Goal: Find specific page/section: Find specific page/section

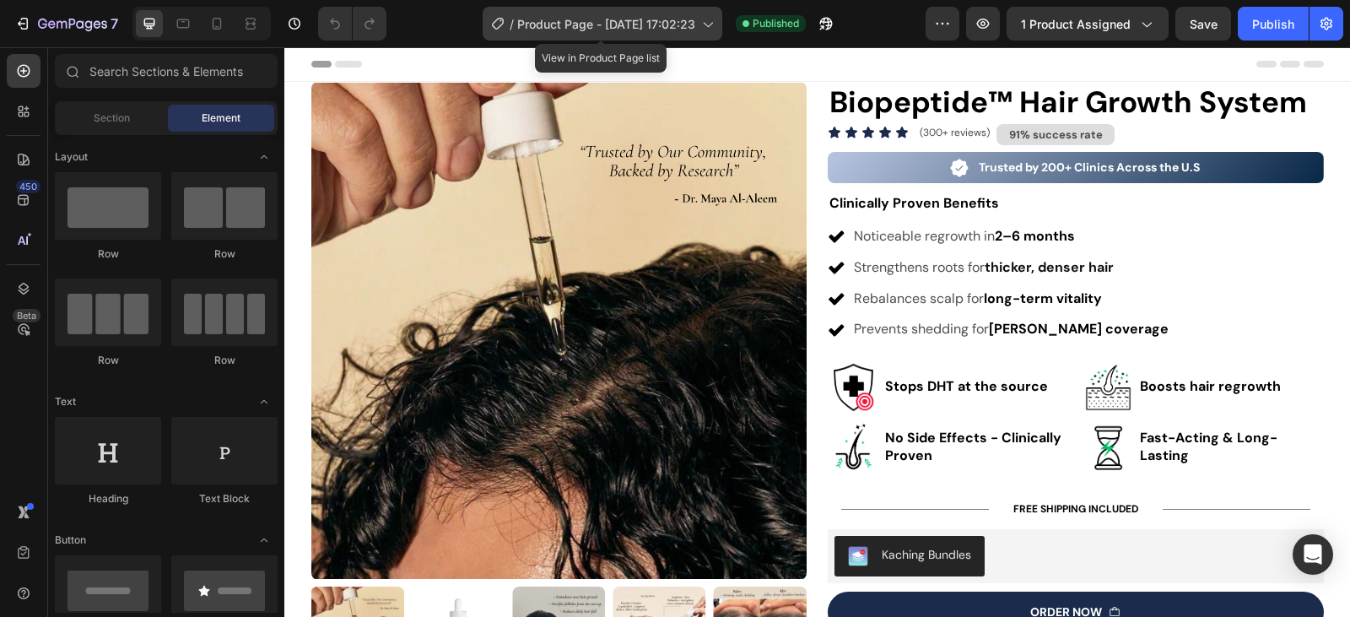
click at [708, 25] on icon at bounding box center [707, 23] width 17 height 17
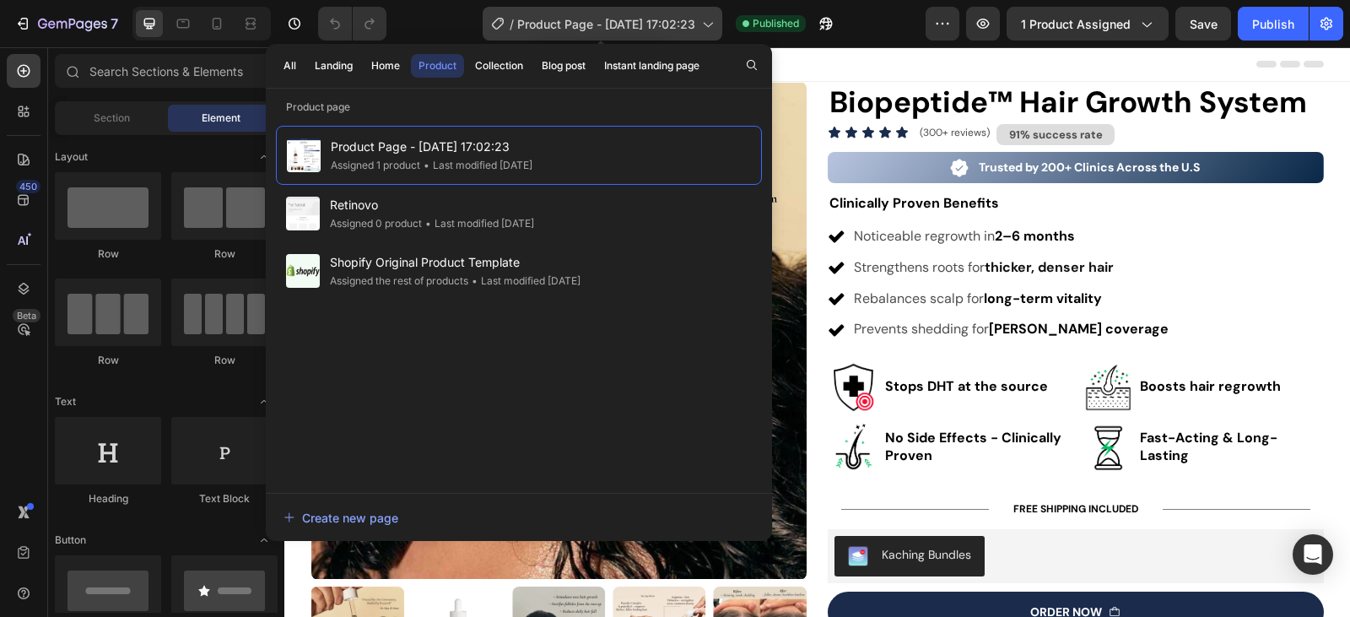
click at [708, 25] on icon at bounding box center [707, 23] width 17 height 17
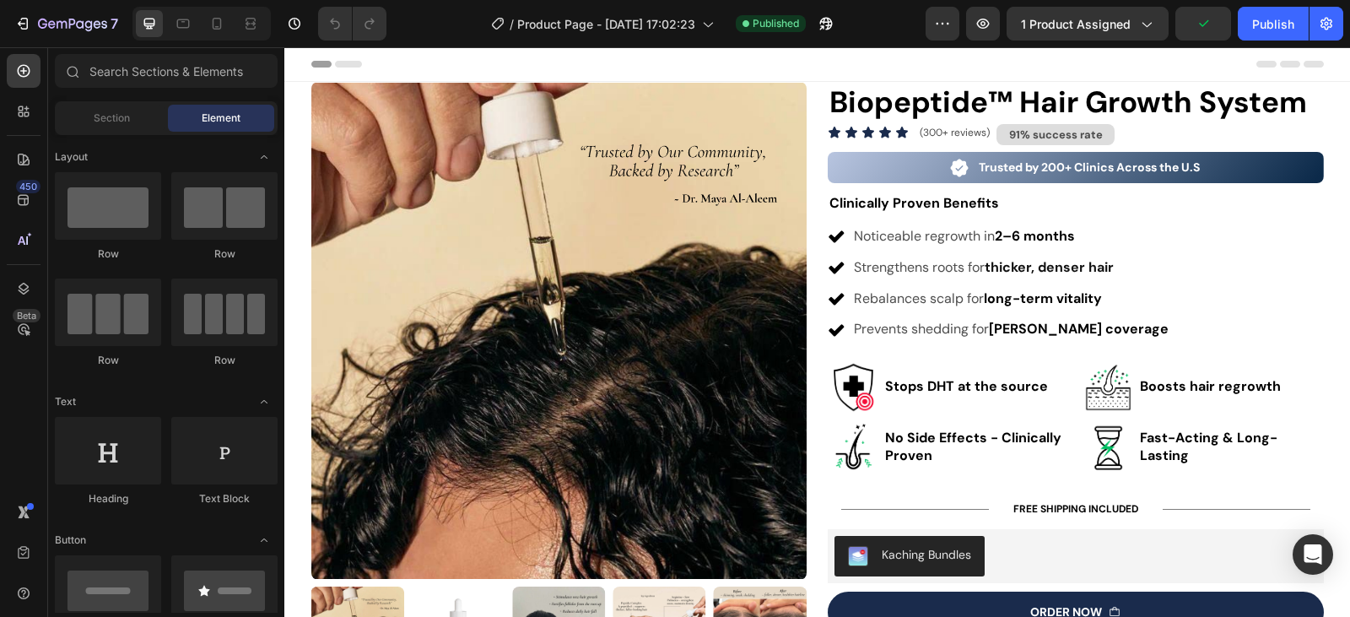
click at [721, 18] on div "/ Product Page - [DATE] 17:02:23 Published" at bounding box center [663, 24] width 526 height 34
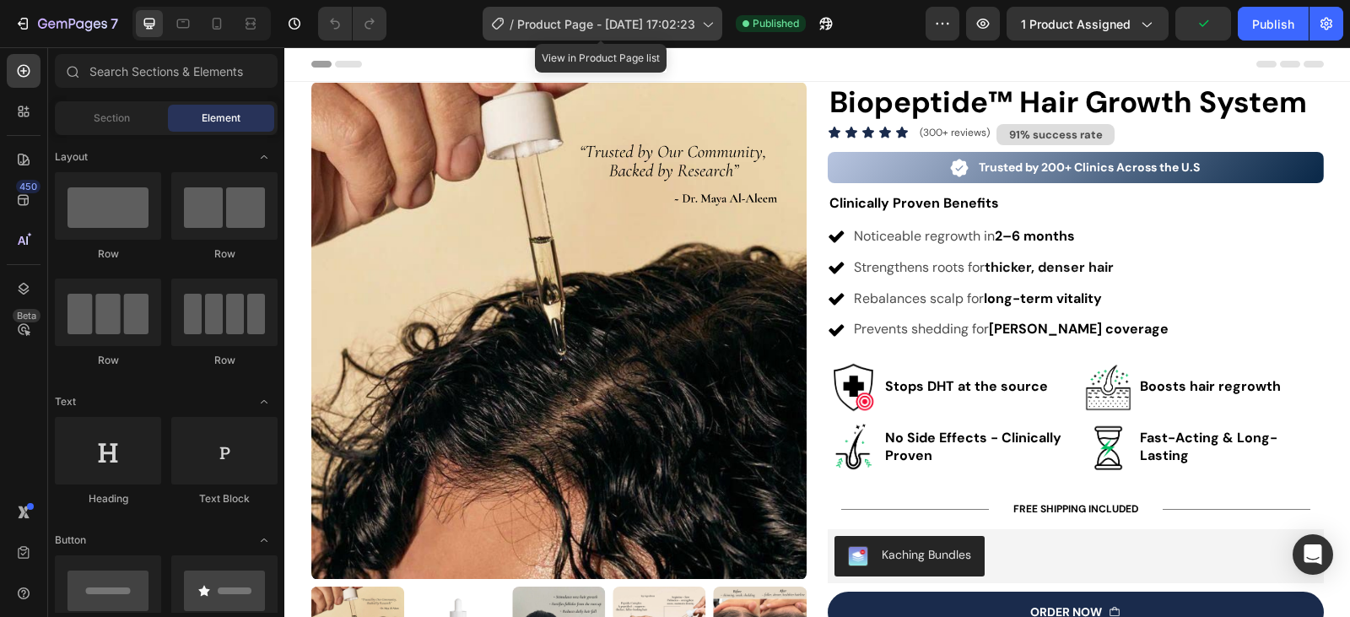
click at [715, 19] on div "/ Product Page - [DATE] 17:02:23" at bounding box center [603, 24] width 240 height 34
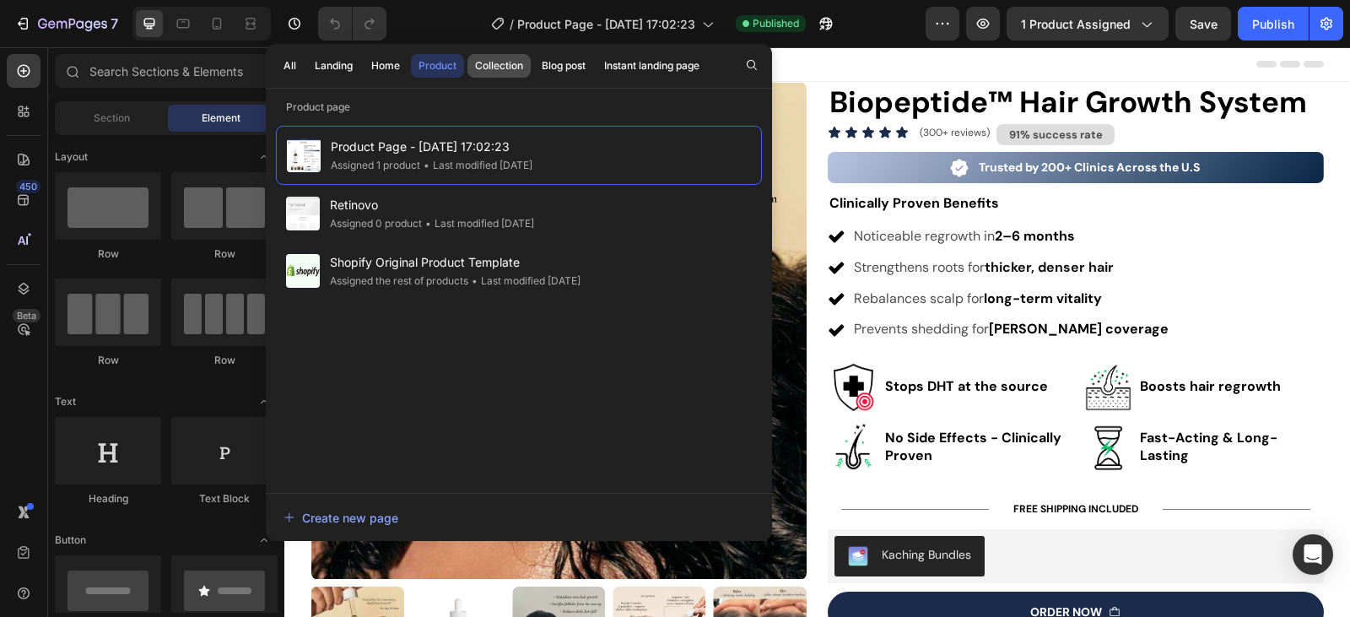
click at [477, 68] on div "Collection" at bounding box center [499, 65] width 48 height 15
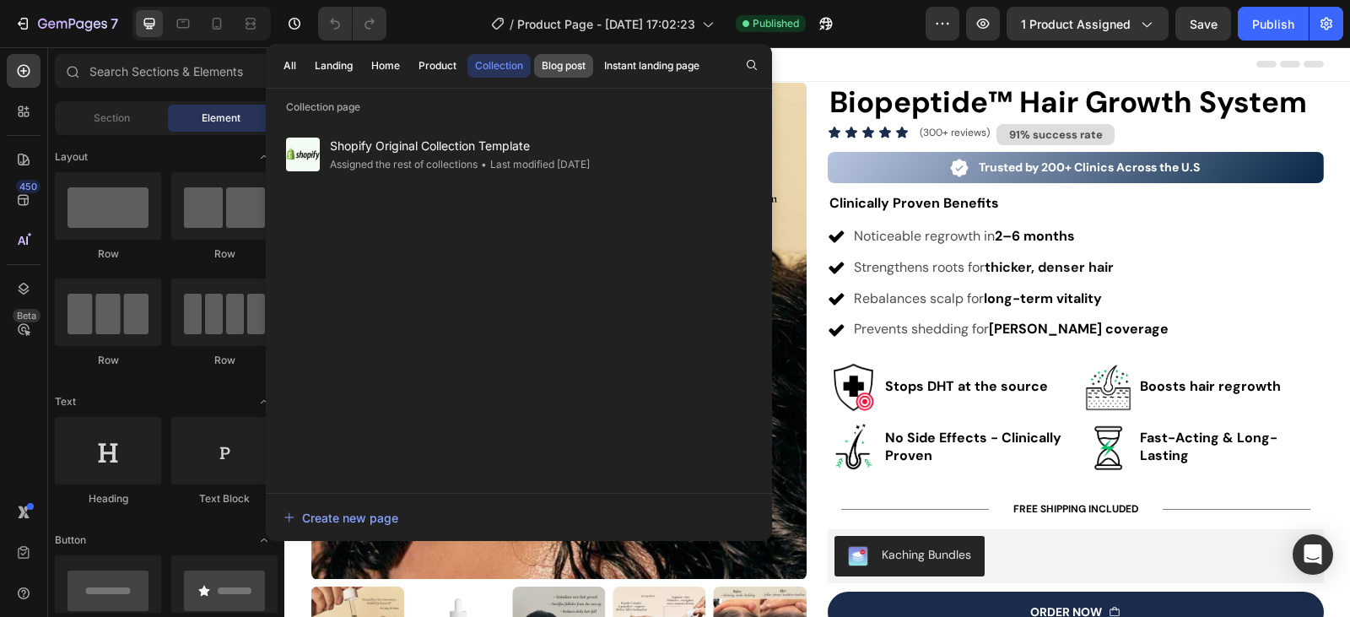
click at [568, 67] on div "Blog post" at bounding box center [564, 65] width 44 height 15
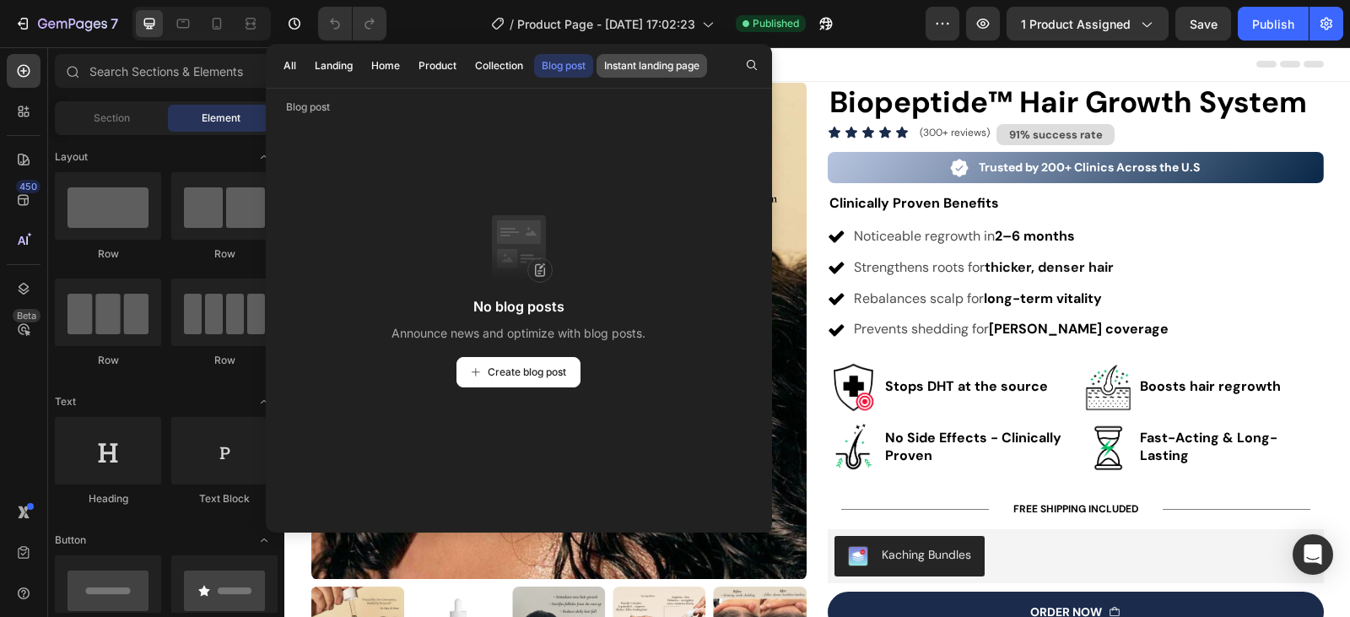
click at [643, 62] on div "Instant landing page" at bounding box center [651, 65] width 95 height 15
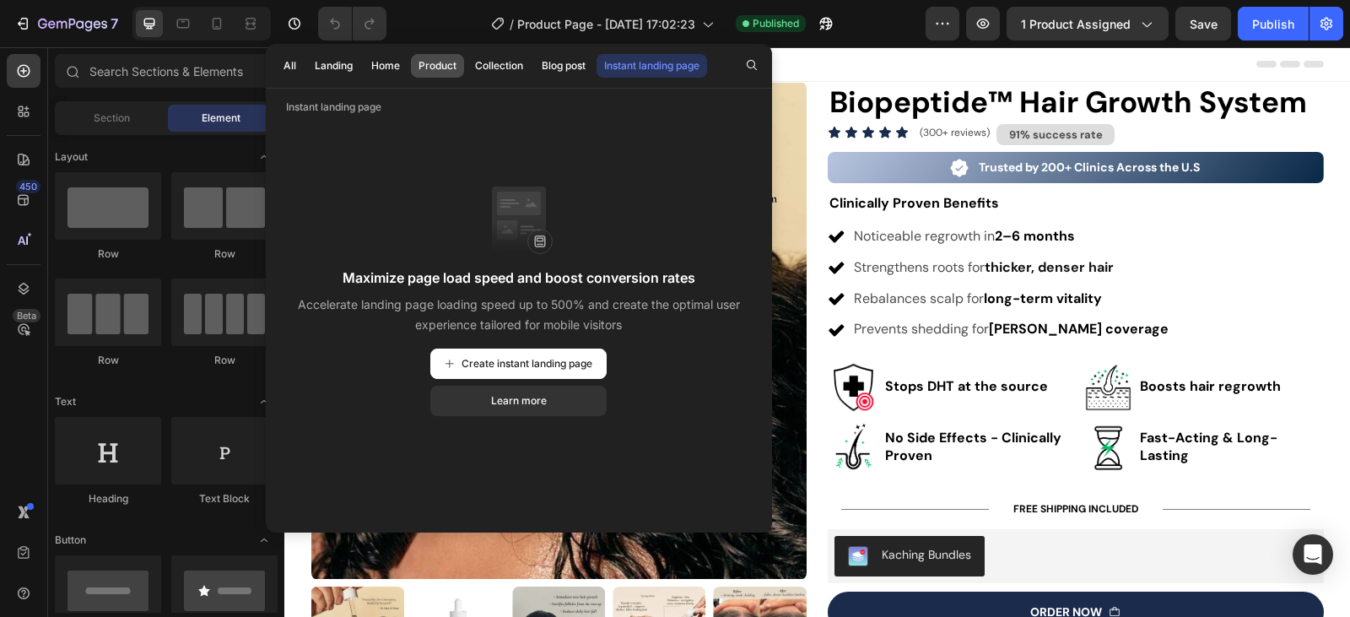
click at [431, 62] on div "Product" at bounding box center [437, 65] width 38 height 15
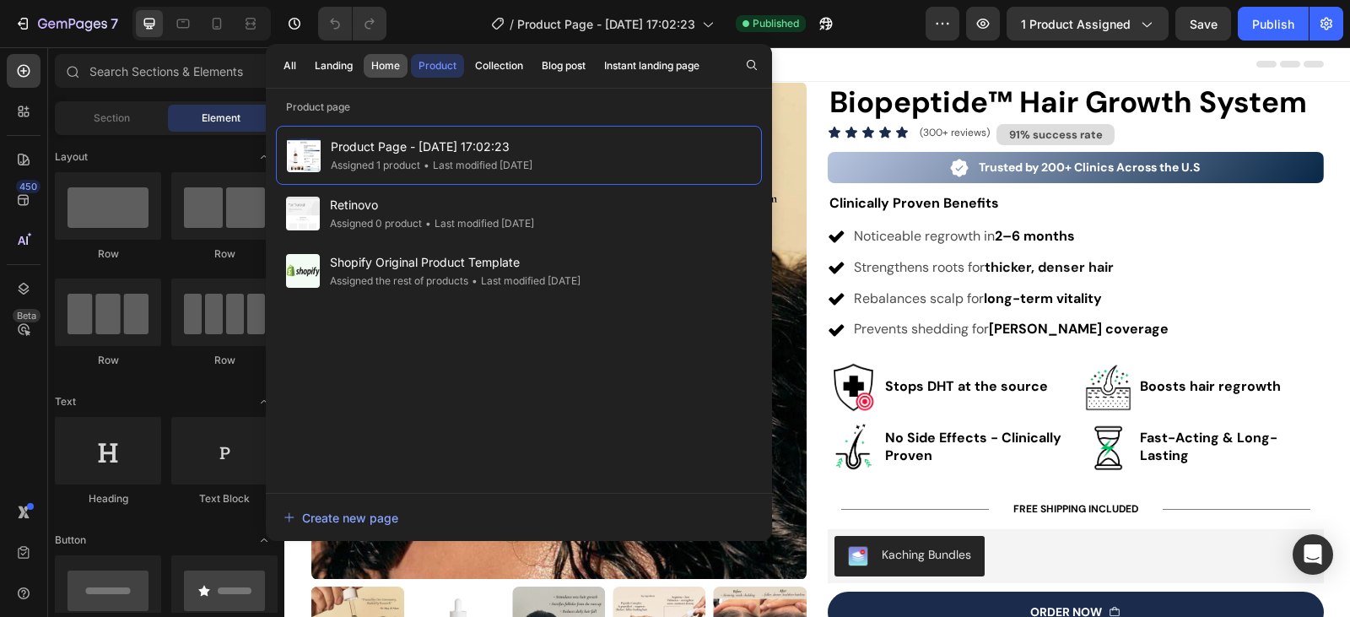
click at [397, 62] on div "Home" at bounding box center [385, 65] width 29 height 15
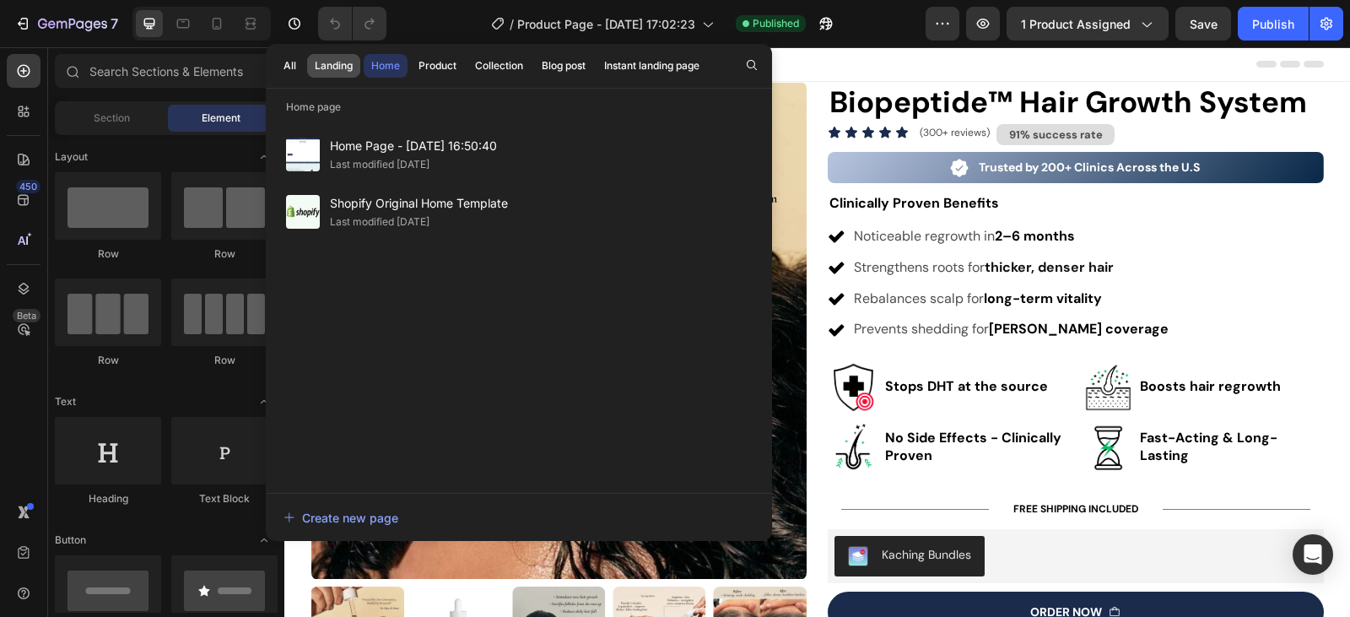
click at [347, 62] on div "Landing" at bounding box center [334, 65] width 38 height 15
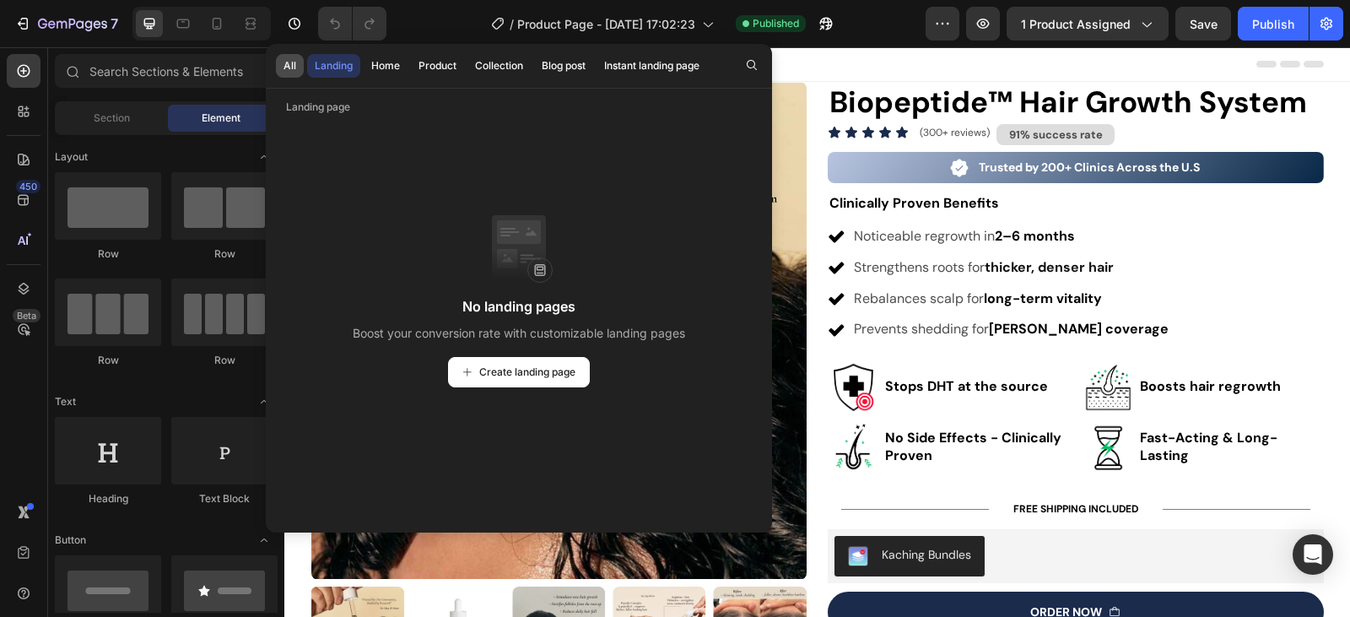
click at [289, 68] on div "All" at bounding box center [289, 65] width 13 height 15
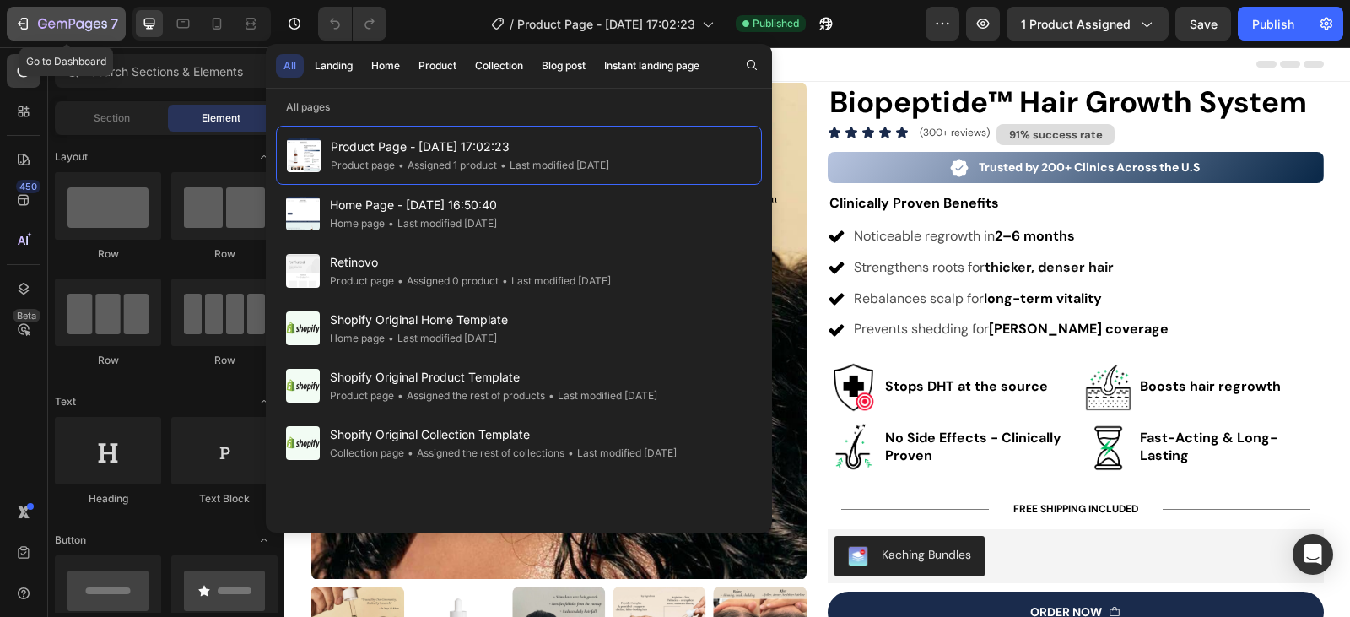
click at [42, 19] on icon "button" at bounding box center [42, 24] width 9 height 10
